Goal: Obtain resource: Obtain resource

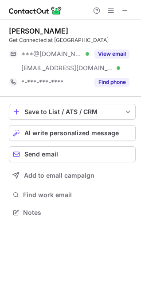
scroll to position [206, 141]
click at [118, 55] on button "View email" at bounding box center [111, 54] width 35 height 9
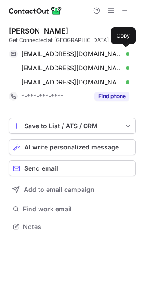
scroll to position [220, 141]
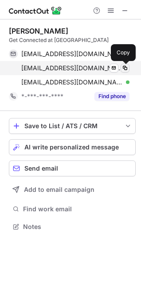
click at [125, 67] on span at bounding box center [124, 68] width 7 height 7
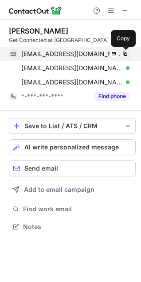
click at [127, 55] on span at bounding box center [124, 53] width 7 height 7
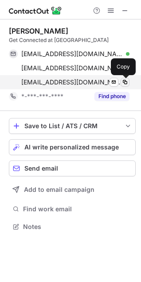
click at [125, 82] on span at bounding box center [124, 82] width 7 height 7
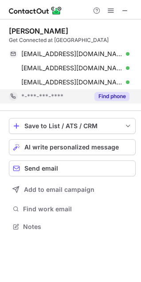
click at [121, 96] on button "Find phone" at bounding box center [111, 96] width 35 height 9
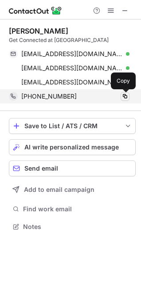
click at [126, 97] on span at bounding box center [124, 96] width 7 height 7
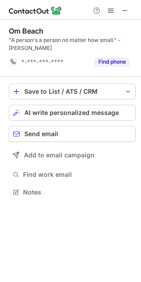
scroll to position [186, 141]
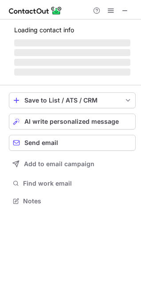
scroll to position [200, 141]
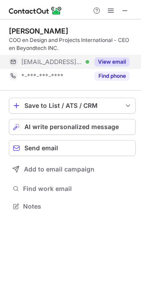
click at [113, 62] on button "View email" at bounding box center [111, 61] width 35 height 9
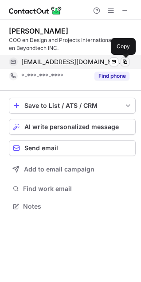
click at [127, 58] on span at bounding box center [124, 61] width 7 height 7
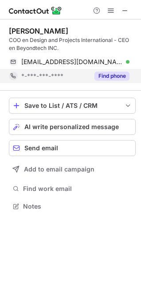
click at [118, 73] on button "Find phone" at bounding box center [111, 76] width 35 height 9
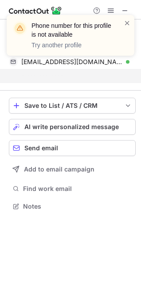
scroll to position [186, 141]
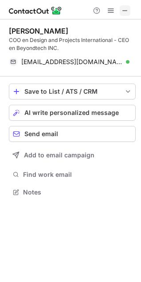
click at [125, 14] on span at bounding box center [124, 10] width 7 height 7
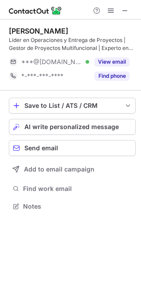
scroll to position [200, 141]
click at [122, 12] on span at bounding box center [124, 10] width 7 height 7
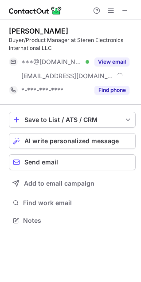
scroll to position [214, 141]
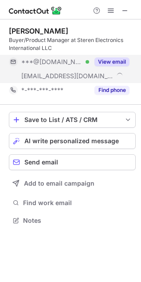
click at [109, 58] on button "View email" at bounding box center [111, 61] width 35 height 9
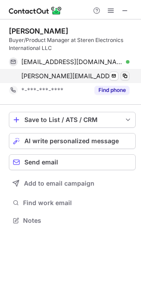
click at [127, 75] on span at bounding box center [124, 76] width 7 height 7
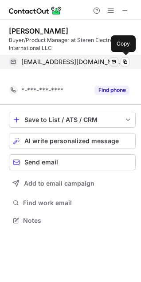
scroll to position [200, 141]
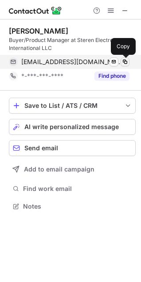
click at [126, 63] on span at bounding box center [124, 61] width 7 height 7
